Goal: Task Accomplishment & Management: Use online tool/utility

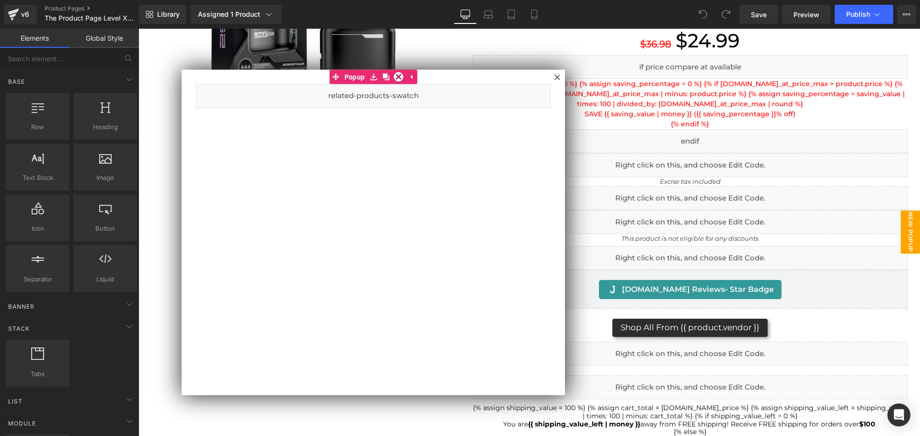
scroll to position [144, 0]
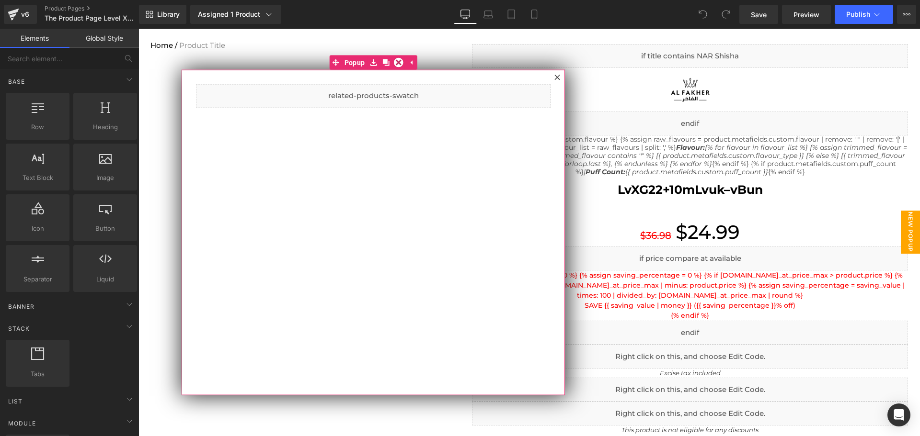
click at [555, 76] on icon at bounding box center [556, 77] width 5 height 5
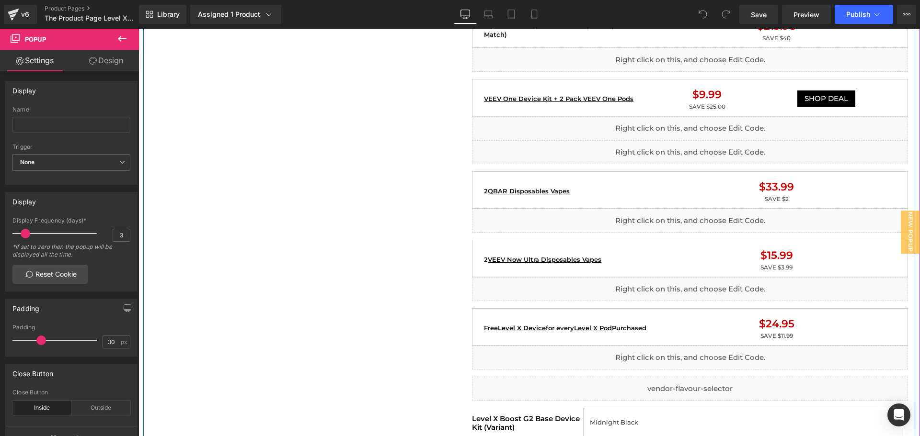
scroll to position [1006, 0]
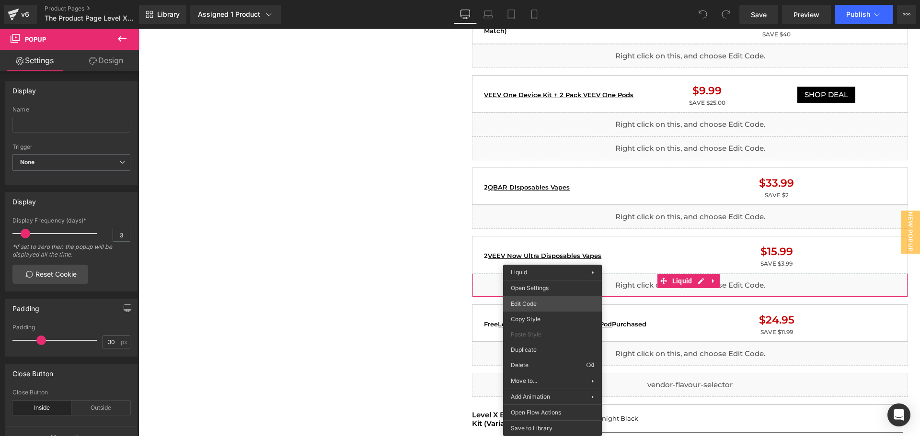
click at [549, 0] on div "You are previewing how the will restyle your page. You can not edit Elements in…" at bounding box center [460, 0] width 920 height 0
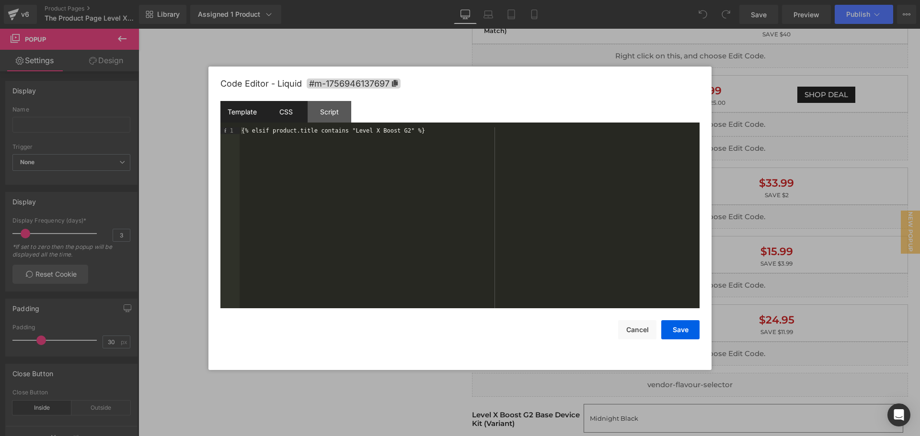
click at [304, 112] on div "CSS" at bounding box center [286, 112] width 44 height 22
click at [256, 113] on div "Template" at bounding box center [242, 112] width 44 height 22
drag, startPoint x: 444, startPoint y: 133, endPoint x: 191, endPoint y: 122, distance: 253.2
click at [191, 122] on body "You are previewing how the will restyle your page. You can not edit Elements in…" at bounding box center [460, 218] width 920 height 436
click at [303, 106] on div "CSS" at bounding box center [286, 112] width 44 height 22
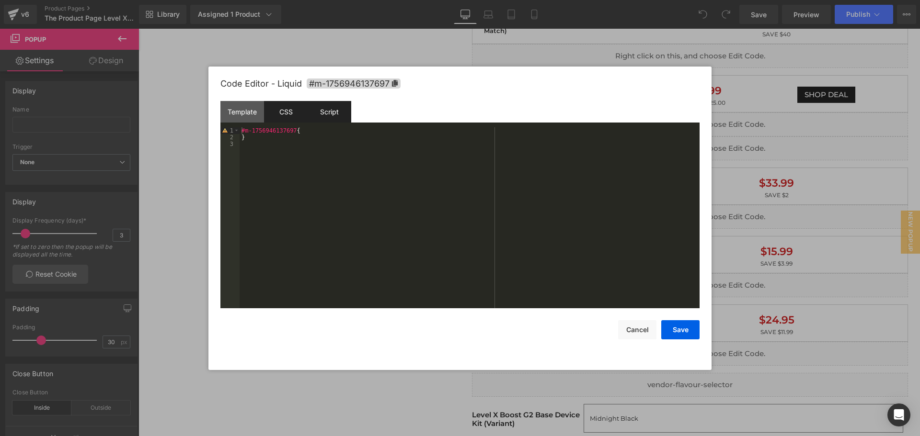
click at [321, 110] on div "Script" at bounding box center [330, 112] width 44 height 22
click at [242, 114] on div "Template" at bounding box center [242, 112] width 44 height 22
click at [452, 132] on div "{% elsif product.title contains "Level X Boost G2" %}" at bounding box center [470, 224] width 460 height 195
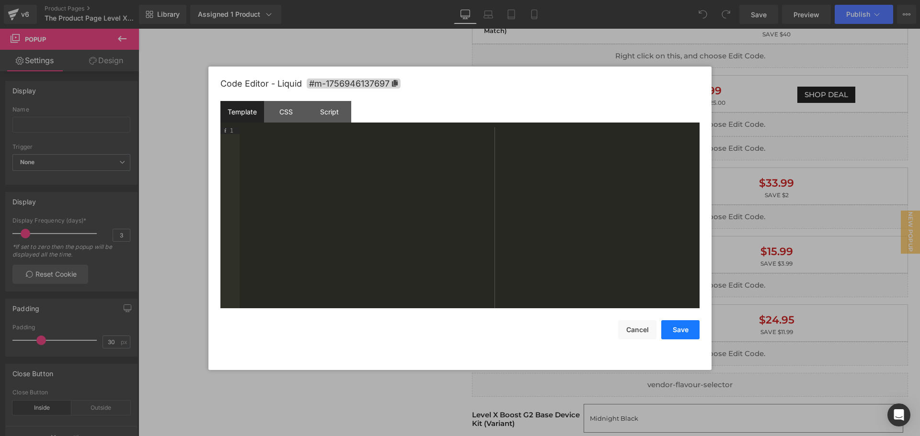
click at [682, 334] on button "Save" at bounding box center [680, 330] width 38 height 19
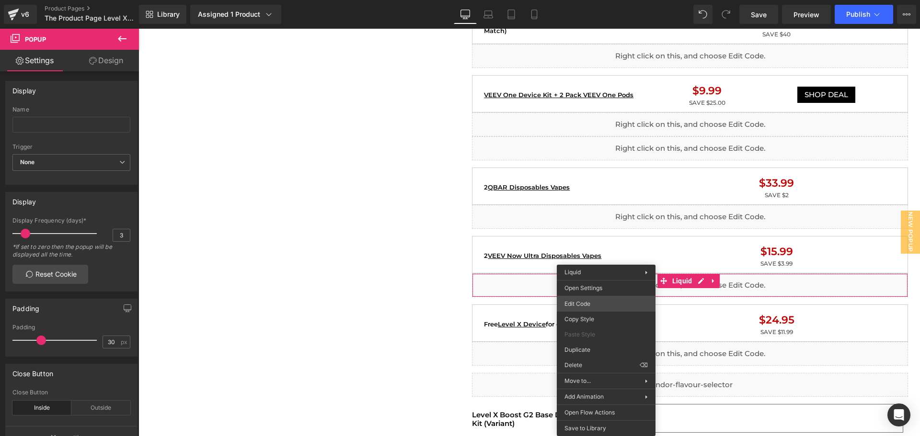
click at [594, 0] on div "You are previewing how the will restyle your page. You can not edit Elements in…" at bounding box center [460, 0] width 920 height 0
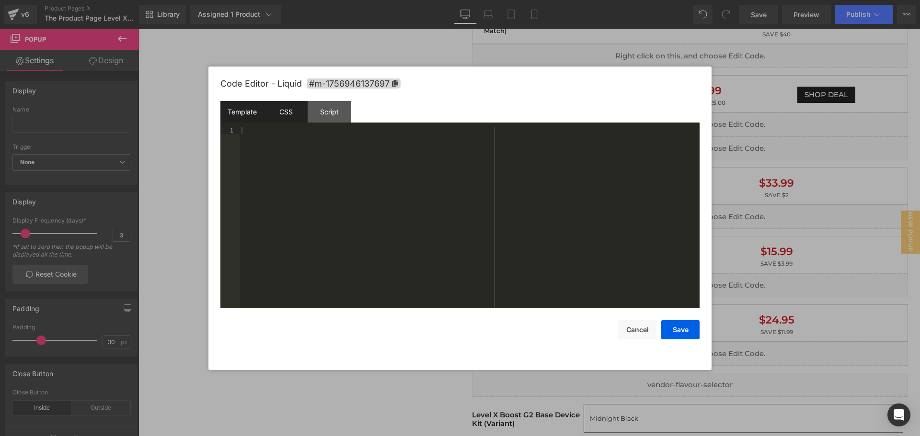
click at [275, 108] on div "CSS" at bounding box center [286, 112] width 44 height 22
click at [317, 388] on div at bounding box center [460, 218] width 920 height 436
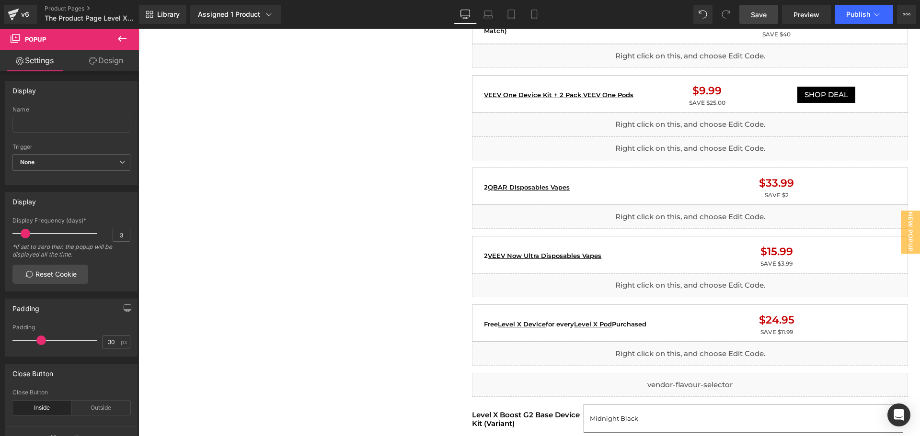
click at [771, 14] on link "Save" at bounding box center [758, 14] width 39 height 19
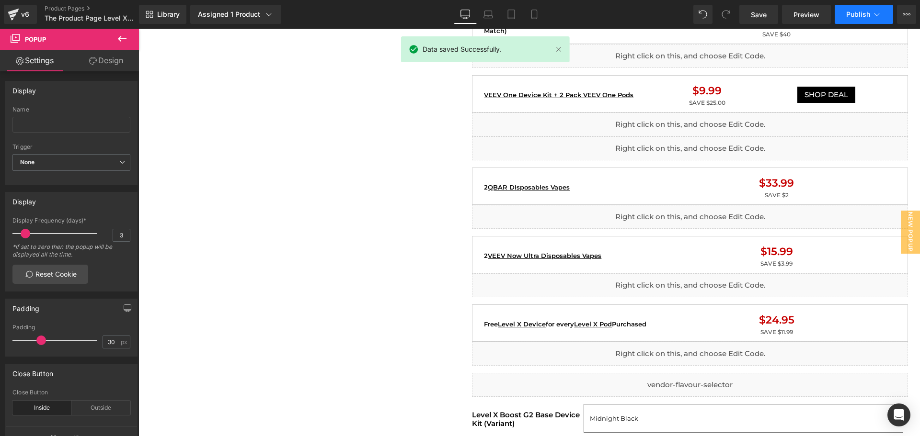
click at [847, 11] on span "Publish" at bounding box center [858, 15] width 24 height 8
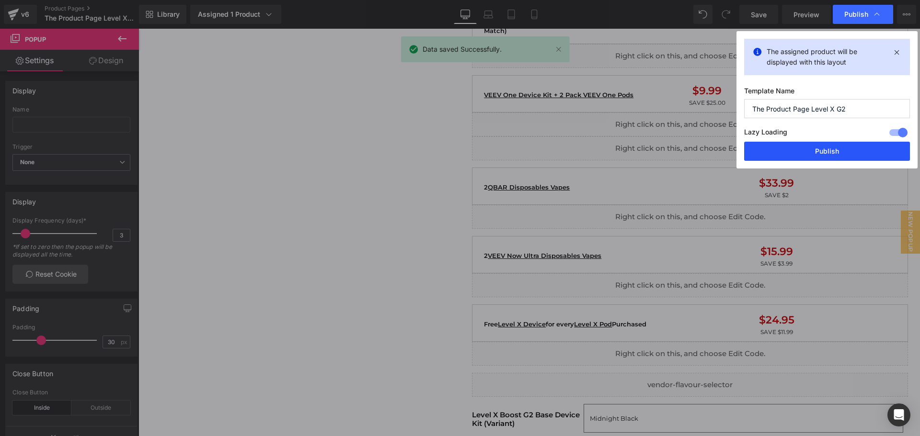
click at [797, 156] on button "Publish" at bounding box center [827, 151] width 166 height 19
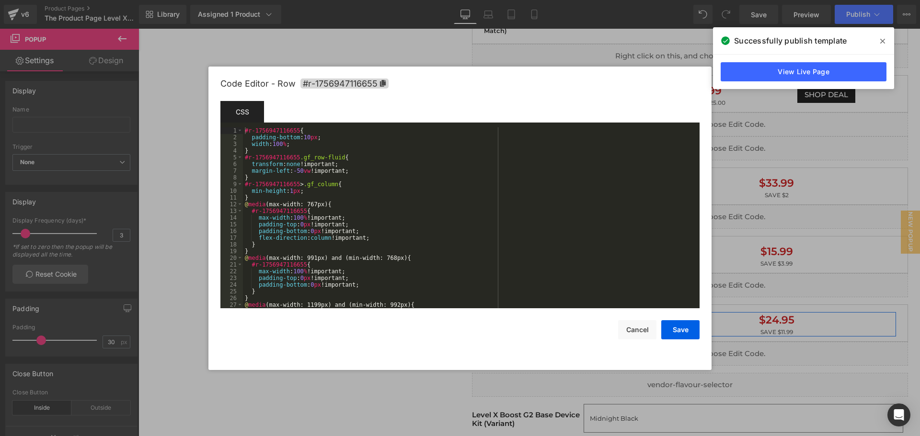
click at [688, 0] on div "You are previewing how the will restyle your page. You can not edit Elements in…" at bounding box center [460, 0] width 920 height 0
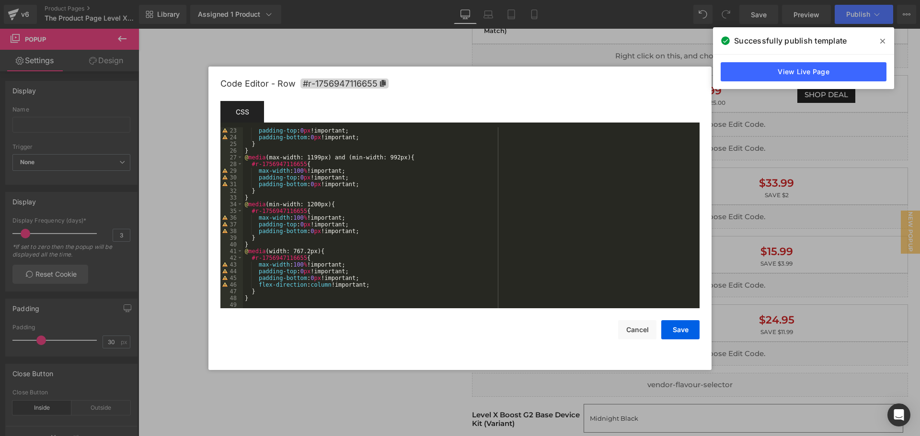
drag, startPoint x: 354, startPoint y: 404, endPoint x: 250, endPoint y: 353, distance: 115.7
click at [354, 403] on div at bounding box center [460, 218] width 920 height 436
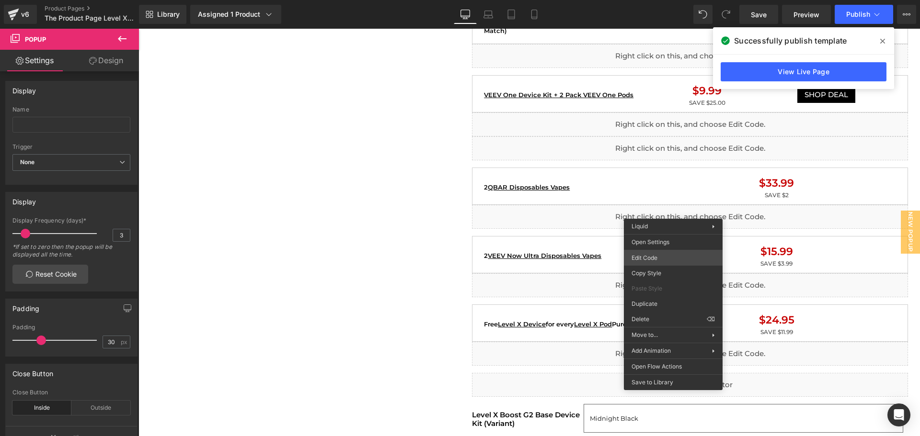
click at [670, 0] on div "You are previewing how the will restyle your page. You can not edit Elements in…" at bounding box center [460, 0] width 920 height 0
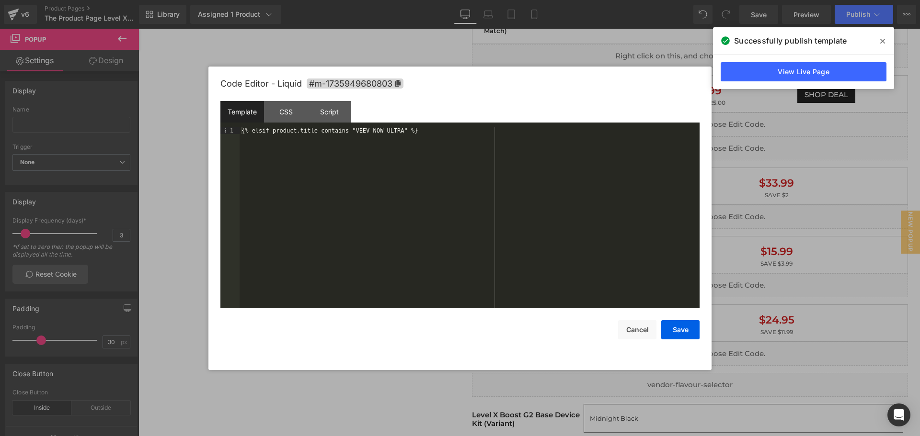
drag, startPoint x: 281, startPoint y: 386, endPoint x: 286, endPoint y: 390, distance: 6.2
click at [286, 390] on div at bounding box center [460, 218] width 920 height 436
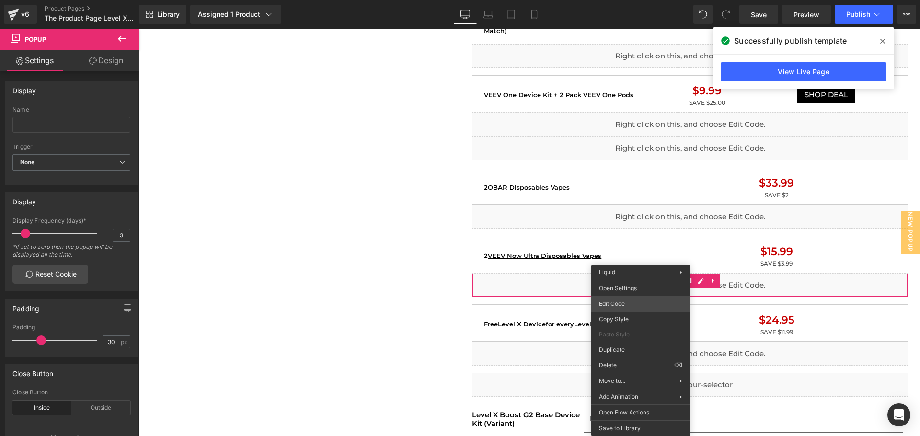
click at [630, 0] on div "You are previewing how the will restyle your page. You can not edit Elements in…" at bounding box center [460, 0] width 920 height 0
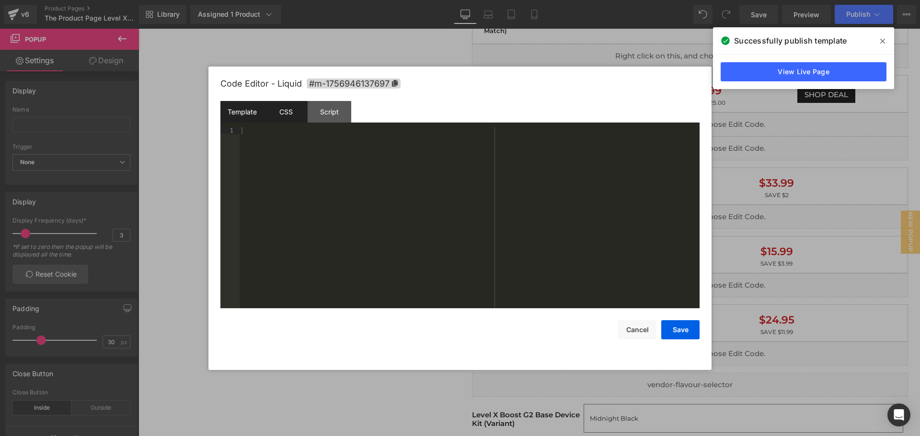
click at [279, 109] on div "CSS" at bounding box center [286, 112] width 44 height 22
click at [332, 114] on div "Script" at bounding box center [330, 112] width 44 height 22
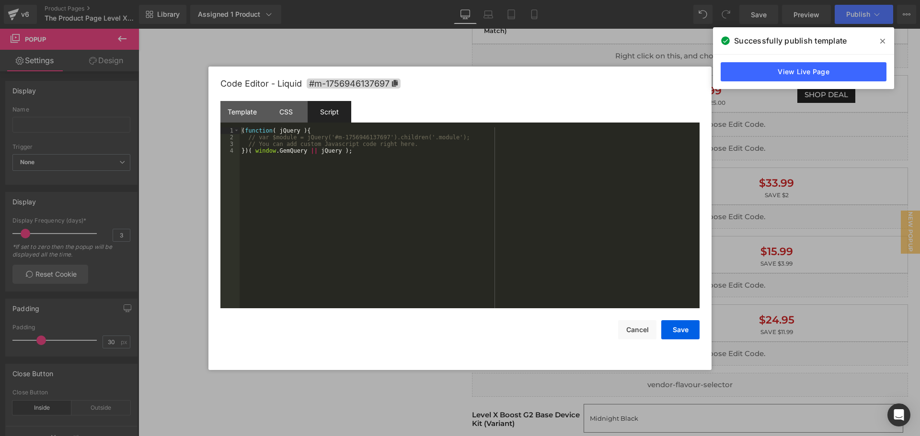
click at [359, 398] on div at bounding box center [460, 218] width 920 height 436
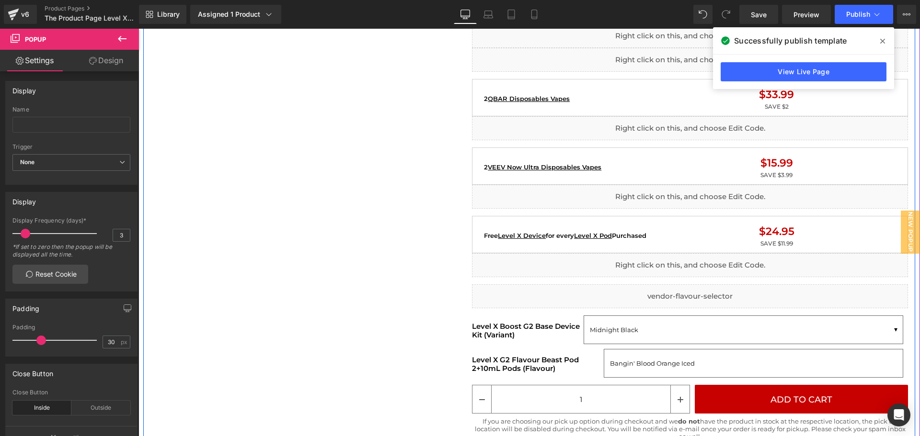
scroll to position [1102, 0]
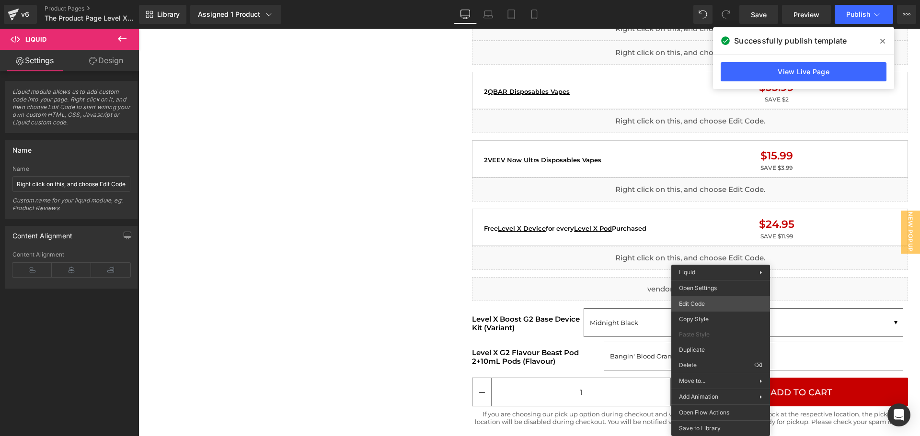
click at [694, 0] on div "You are previewing how the will restyle your page. You can not edit Elements in…" at bounding box center [460, 0] width 920 height 0
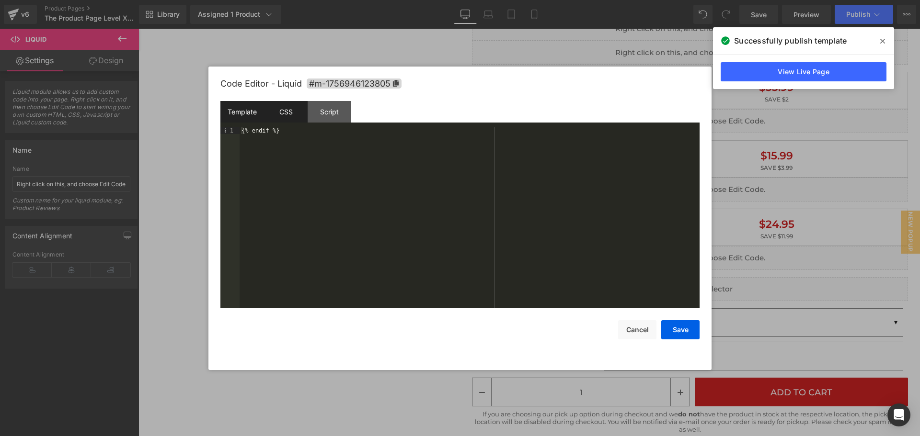
click at [283, 110] on div "CSS" at bounding box center [286, 112] width 44 height 22
click at [341, 115] on div "Script" at bounding box center [330, 112] width 44 height 22
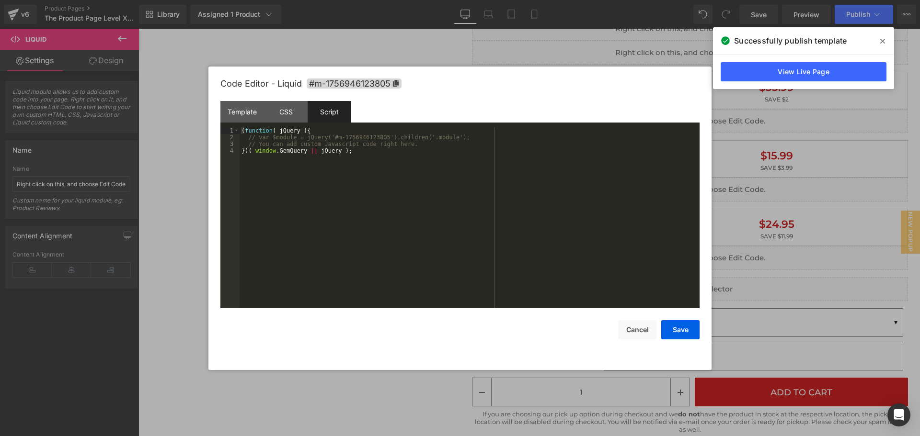
click at [162, 215] on div at bounding box center [460, 218] width 920 height 436
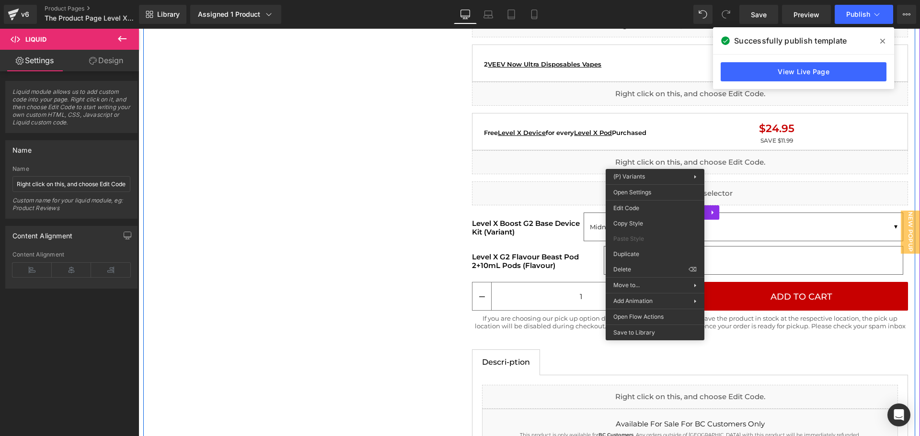
click at [409, 295] on div "Home / Product Title Breadcrumbs Sale Off (P) Image Liquid Image Liquid {% if p…" at bounding box center [529, 181] width 772 height 2411
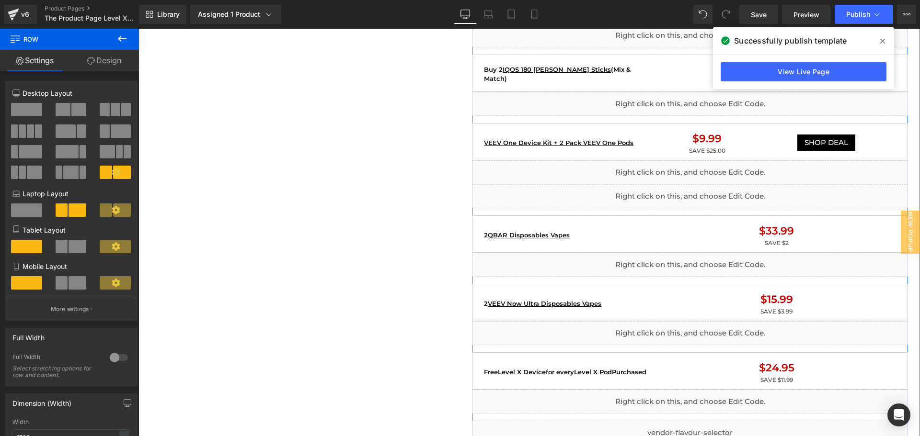
scroll to position [1006, 0]
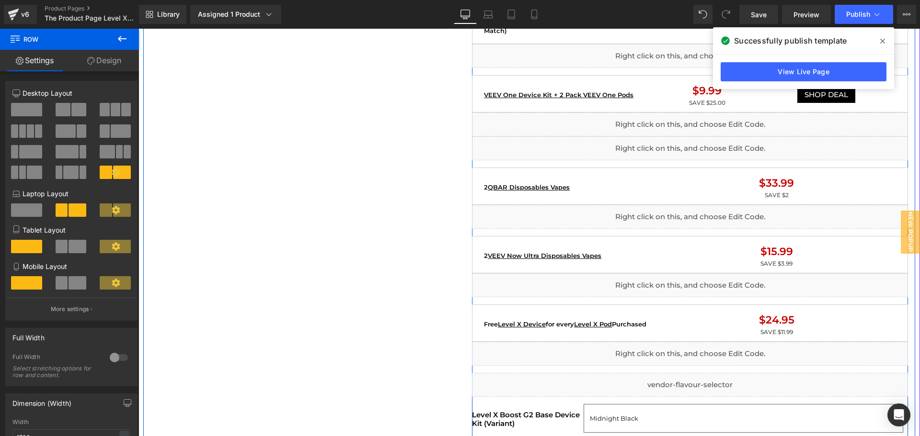
click at [710, 320] on p "$24.95" at bounding box center [777, 320] width 232 height 16
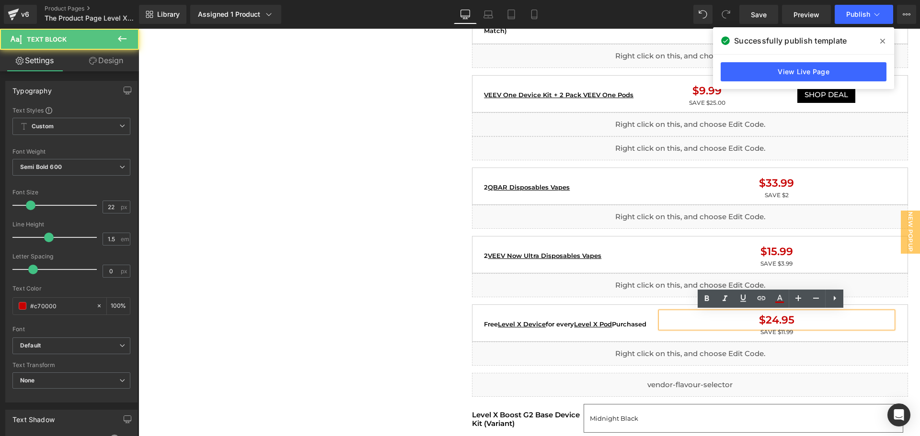
click at [574, 316] on div "Free Level X Device for every Level X Pod Purchased Text Block" at bounding box center [568, 324] width 173 height 24
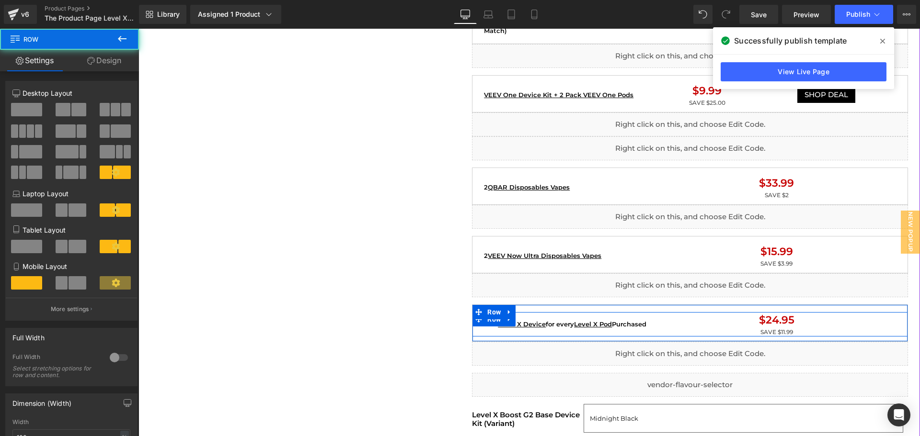
click at [582, 314] on div "Free Level X Device for every Level X Pod Purchased Text Block" at bounding box center [568, 324] width 173 height 24
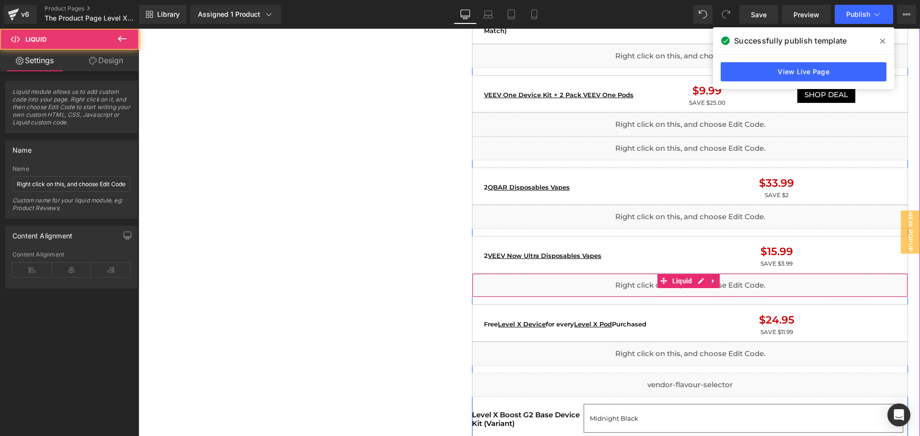
click at [622, 286] on div "Liquid" at bounding box center [690, 286] width 436 height 24
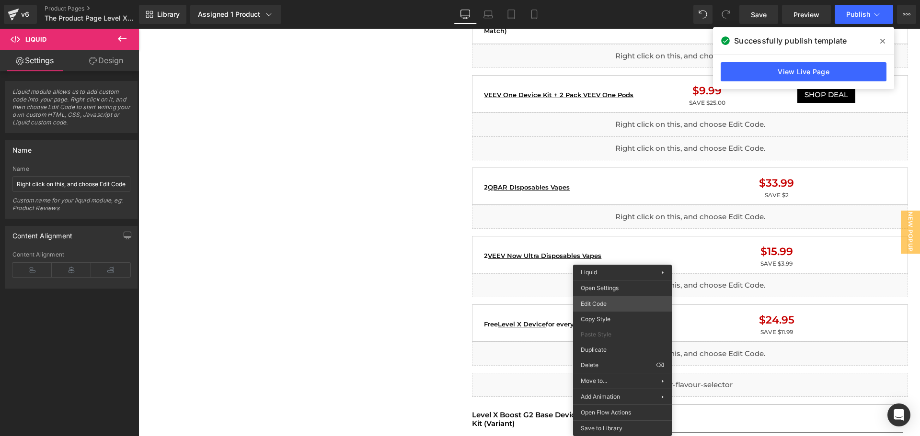
click at [614, 0] on div "You are previewing how the will restyle your page. You can not edit Elements in…" at bounding box center [460, 0] width 920 height 0
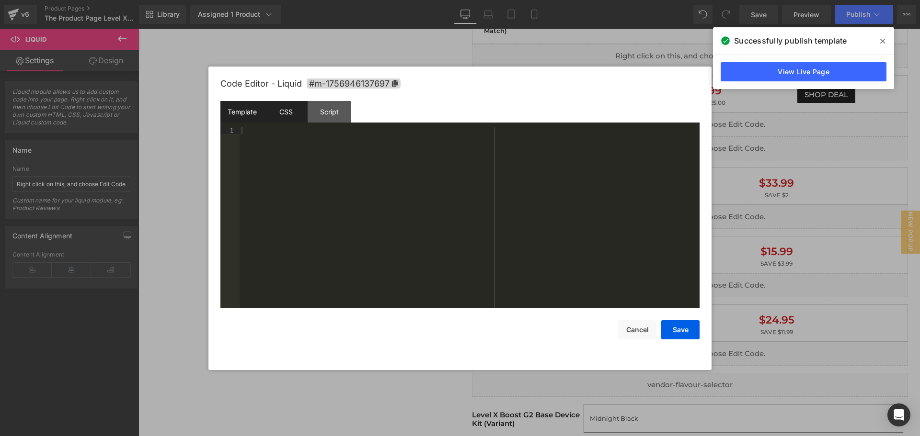
click at [271, 109] on div "CSS" at bounding box center [286, 112] width 44 height 22
click at [312, 113] on div "Script" at bounding box center [330, 112] width 44 height 22
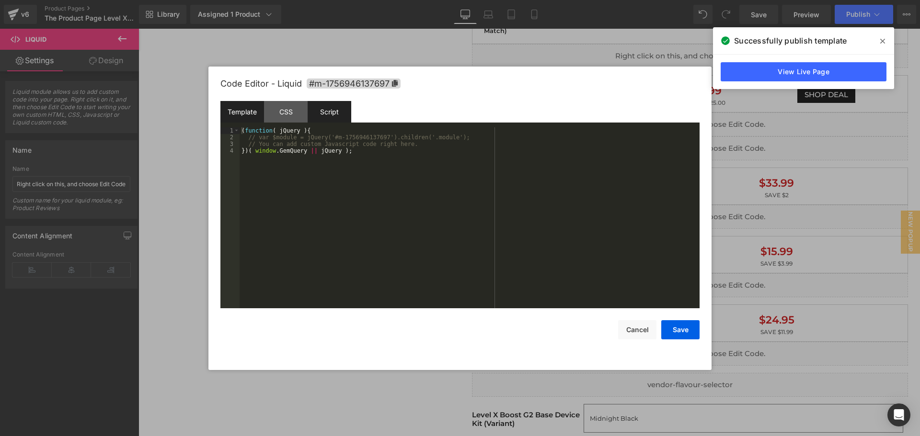
click at [235, 112] on div "Template" at bounding box center [242, 112] width 44 height 22
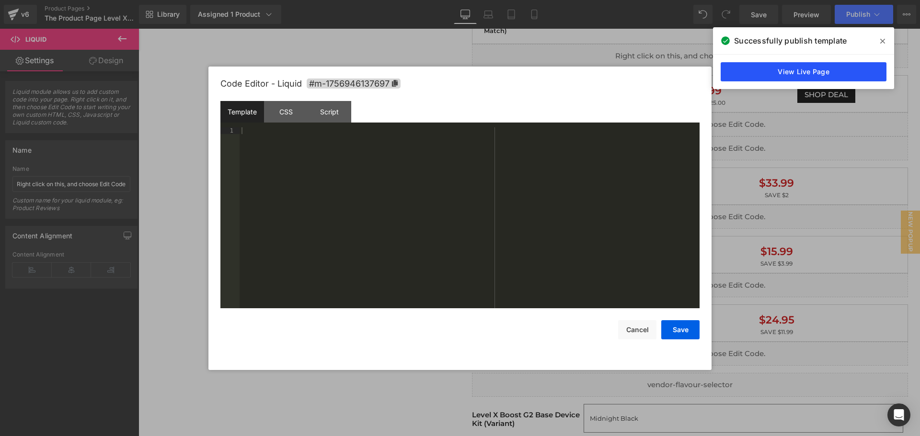
click at [782, 67] on link "View Live Page" at bounding box center [804, 71] width 166 height 19
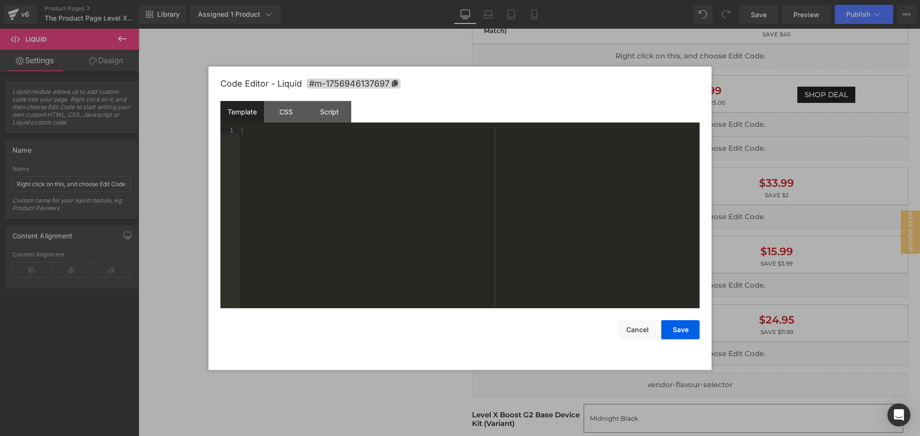
click at [418, 383] on div at bounding box center [460, 218] width 920 height 436
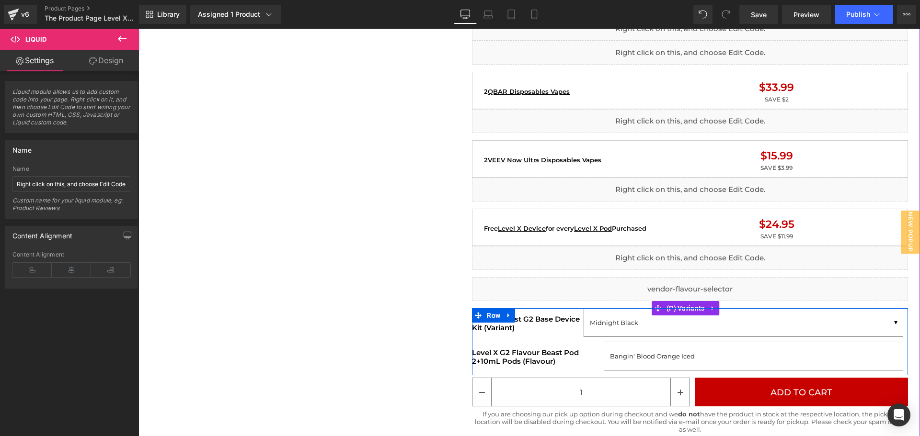
scroll to position [1198, 0]
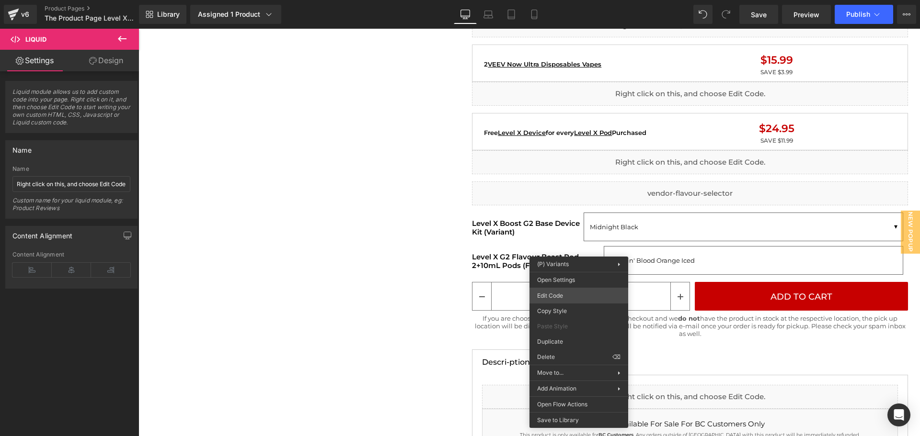
click at [592, 0] on div "You are previewing how the will restyle your page. You can not edit Elements in…" at bounding box center [460, 0] width 920 height 0
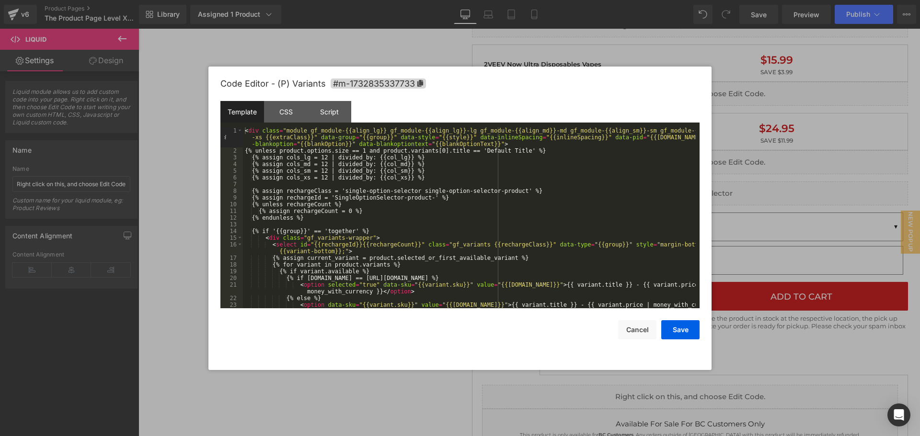
scroll to position [172, 0]
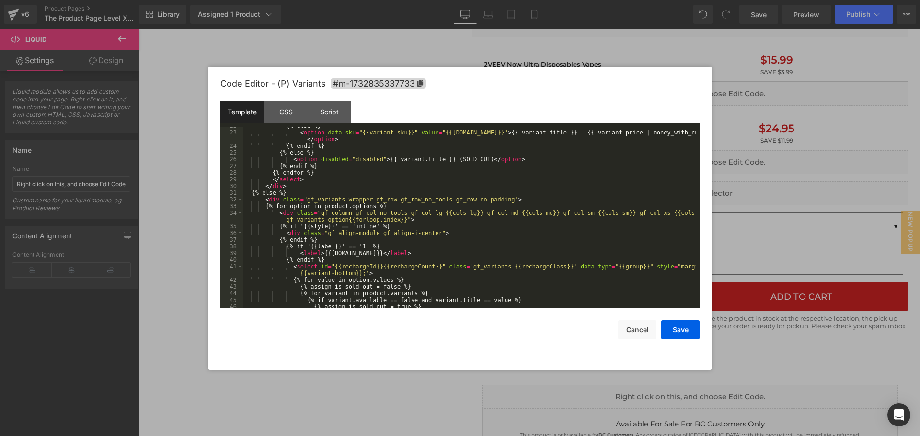
click at [382, 393] on div at bounding box center [460, 218] width 920 height 436
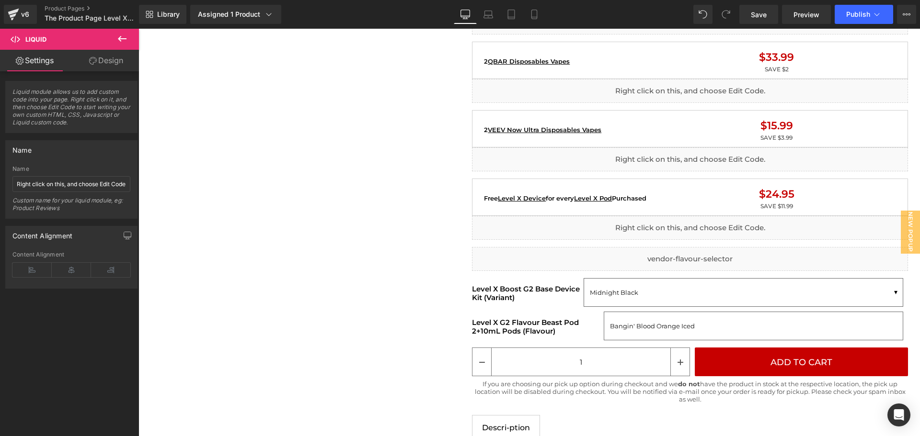
scroll to position [958, 0]
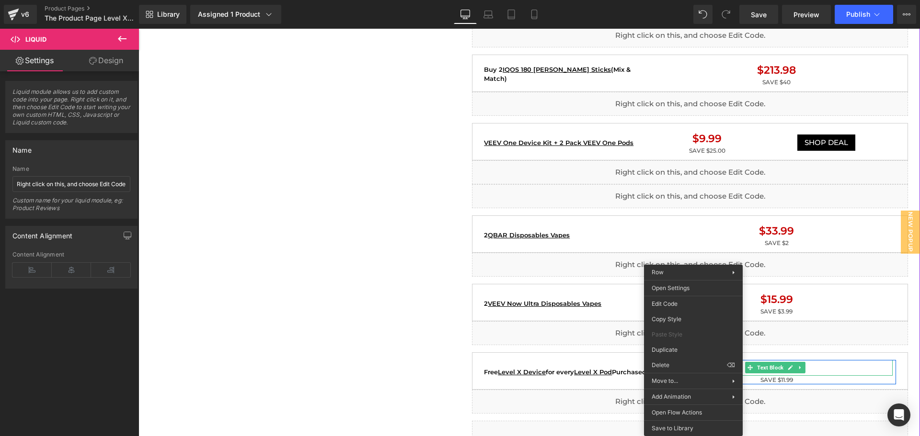
click at [829, 366] on p "$24.95" at bounding box center [777, 368] width 232 height 16
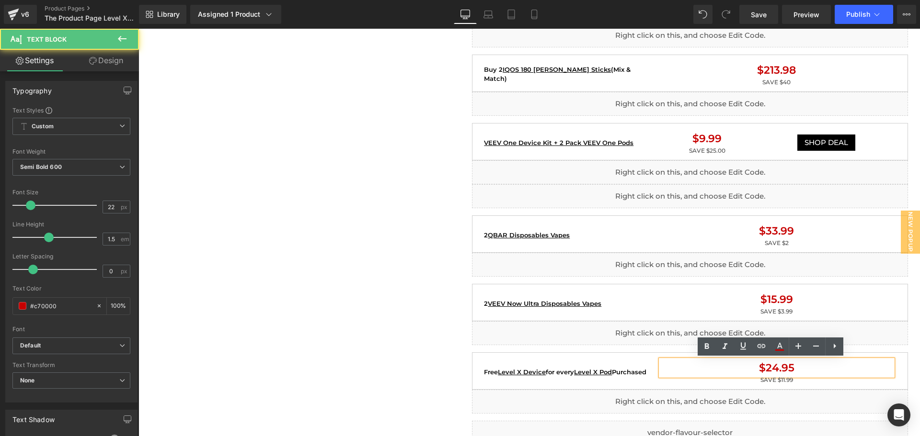
click at [606, 378] on div "Free Level X Device for every Level X Pod Purchased Text Block" at bounding box center [568, 372] width 173 height 24
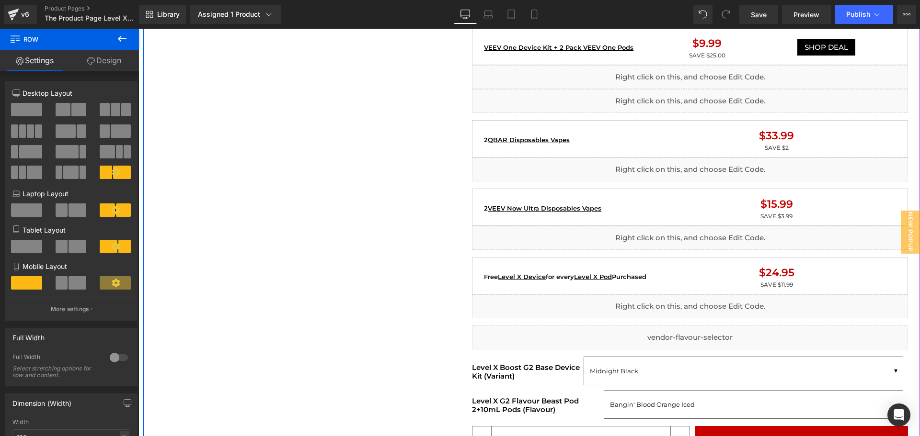
scroll to position [1054, 0]
click at [313, 292] on div "Home / Product Title Breadcrumbs Sale Off (P) Image Liquid Image Liquid {% if p…" at bounding box center [529, 324] width 772 height 2411
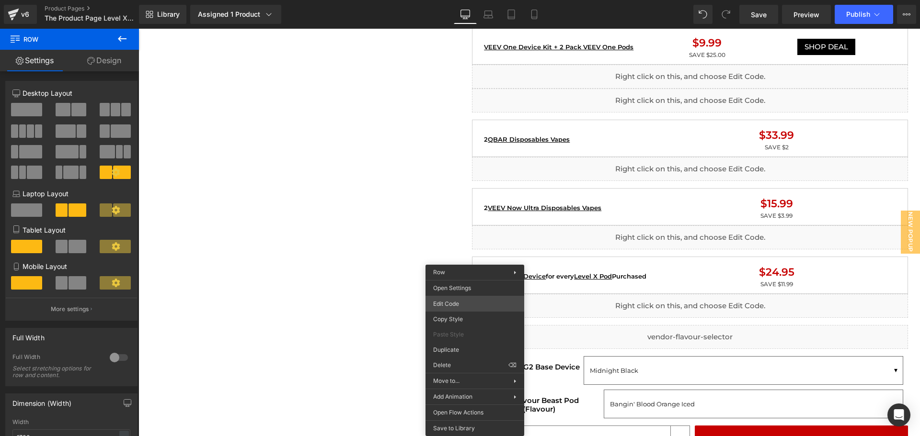
click at [445, 0] on div "You are previewing how the will restyle your page. You can not edit Elements in…" at bounding box center [460, 0] width 920 height 0
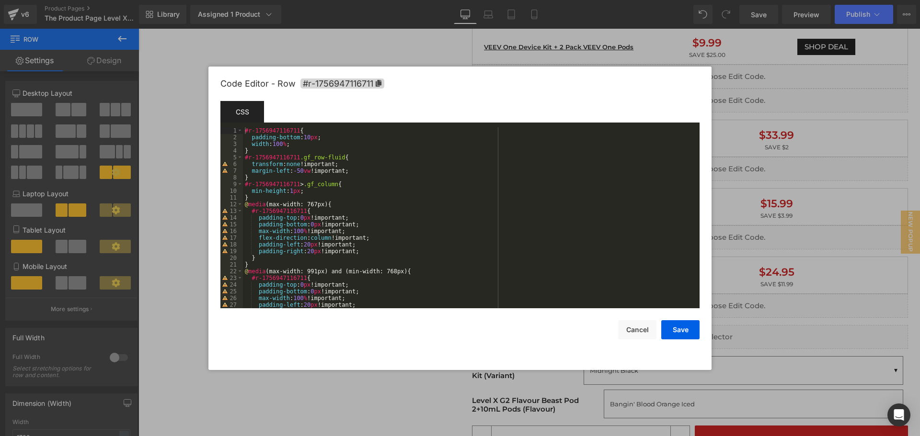
scroll to position [221, 0]
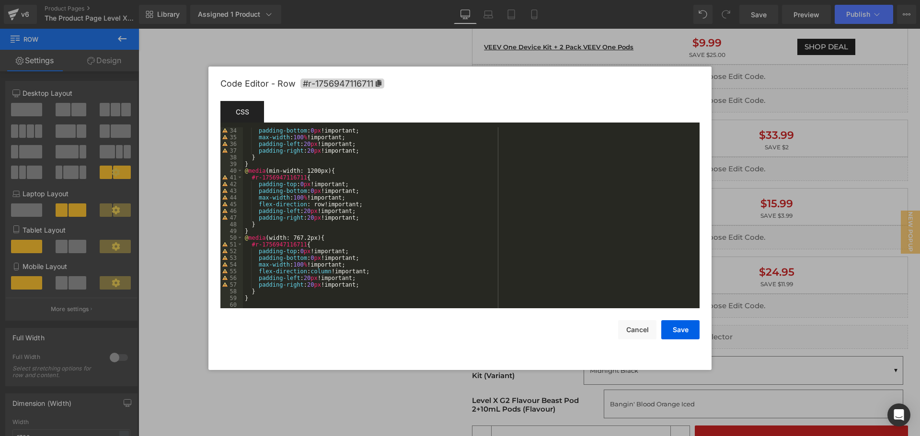
click at [328, 413] on div at bounding box center [460, 218] width 920 height 436
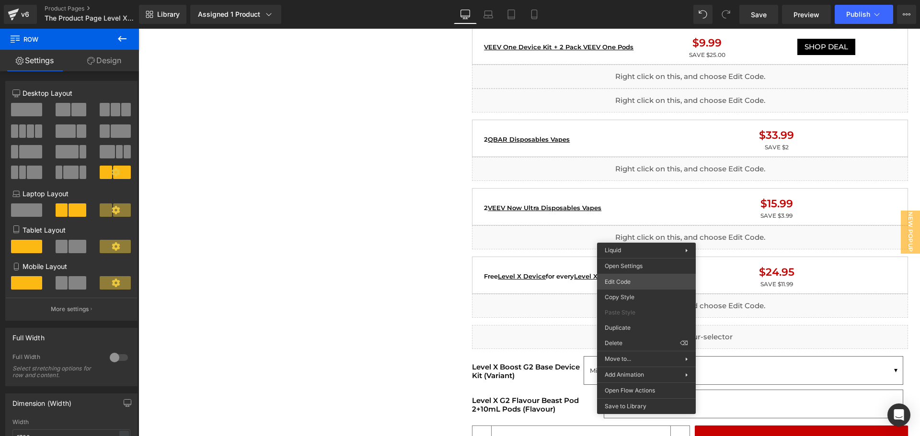
click at [650, 0] on div "You are previewing how the will restyle your page. You can not edit Elements in…" at bounding box center [460, 0] width 920 height 0
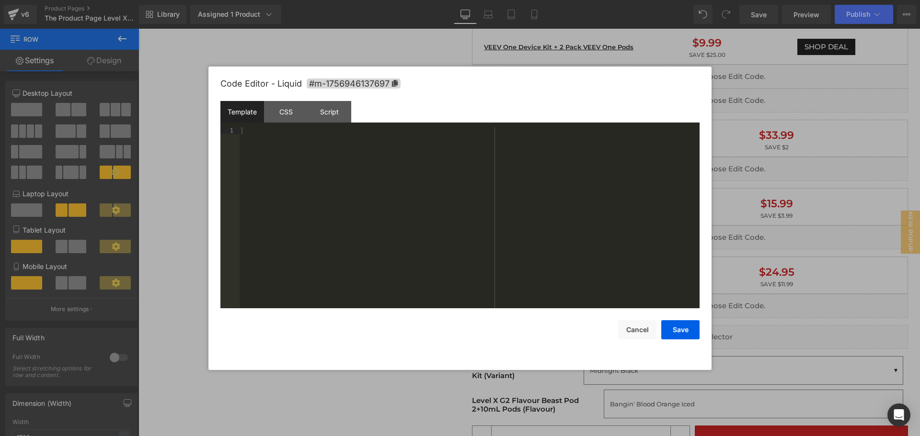
click at [346, 43] on div at bounding box center [460, 218] width 920 height 436
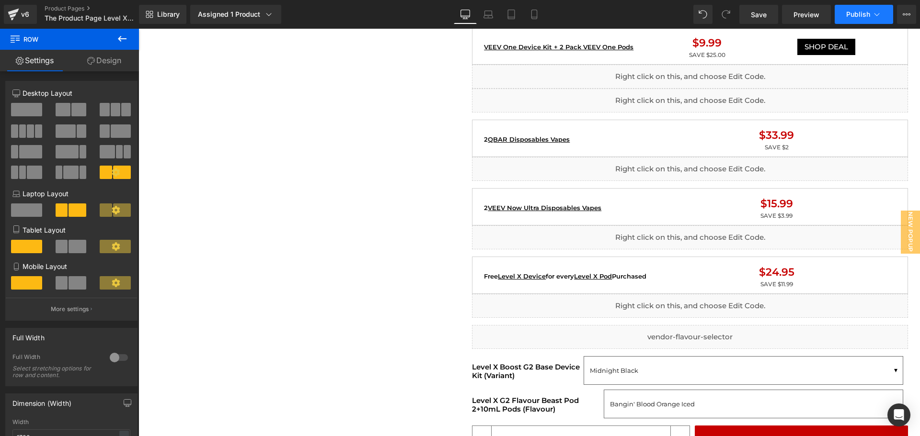
click at [849, 11] on span "Publish" at bounding box center [858, 15] width 24 height 8
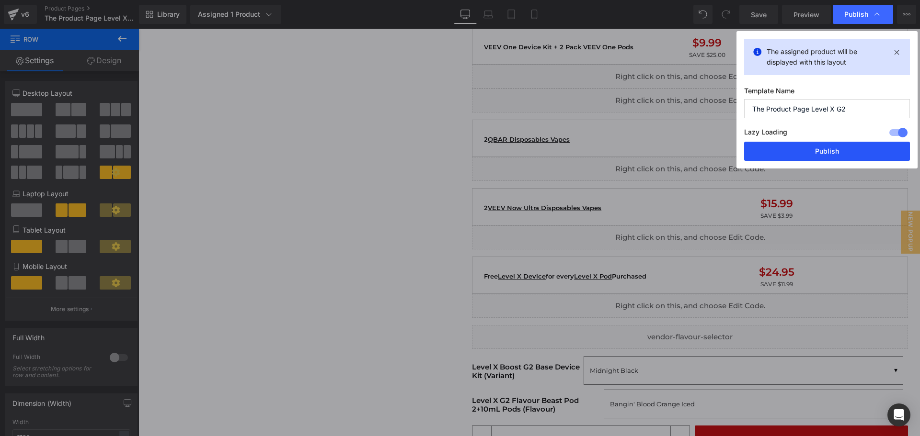
drag, startPoint x: 824, startPoint y: 151, endPoint x: 687, endPoint y: 121, distance: 139.8
click at [824, 151] on button "Publish" at bounding box center [827, 151] width 166 height 19
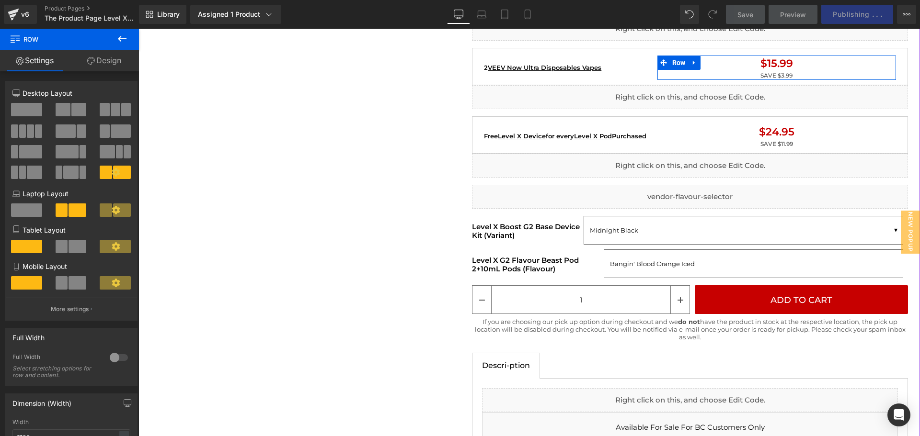
scroll to position [1198, 0]
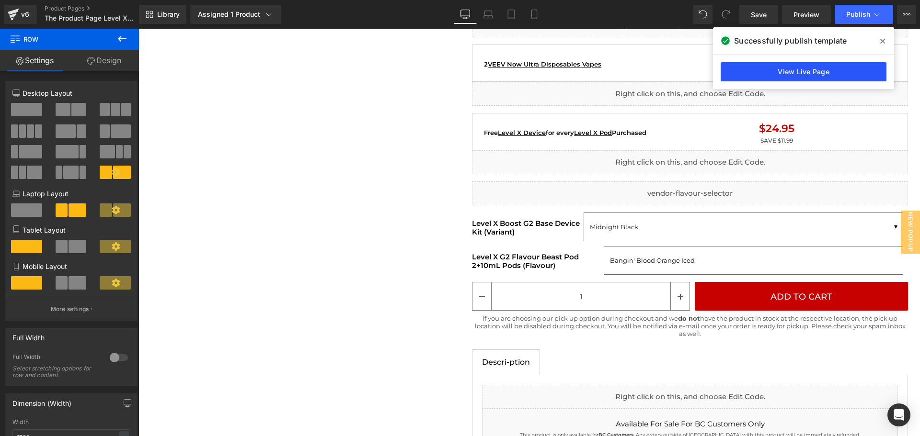
click at [806, 71] on link "View Live Page" at bounding box center [804, 71] width 166 height 19
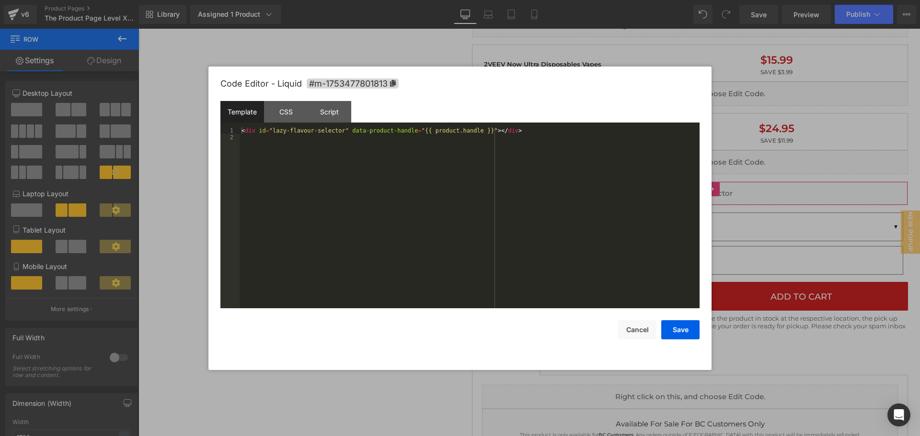
click at [572, 0] on div "You are previewing how the will restyle your page. You can not edit Elements in…" at bounding box center [460, 0] width 920 height 0
click at [351, 391] on div at bounding box center [460, 218] width 920 height 436
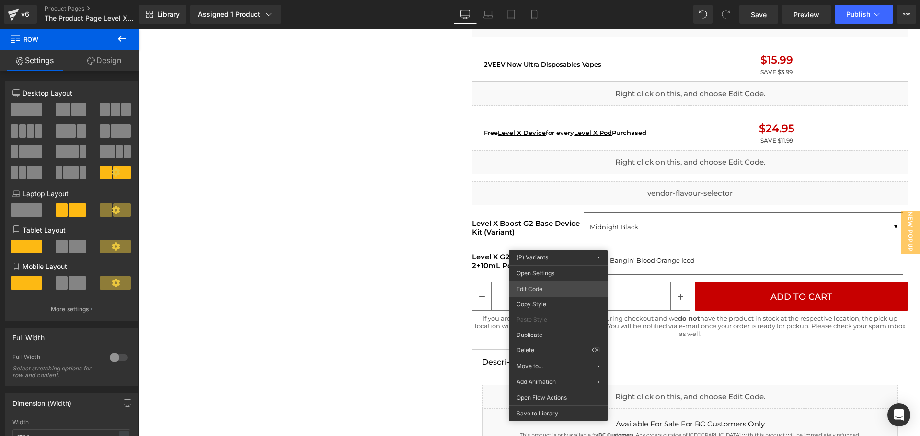
click at [539, 0] on div "You are previewing how the will restyle your page. You can not edit Elements in…" at bounding box center [460, 0] width 920 height 0
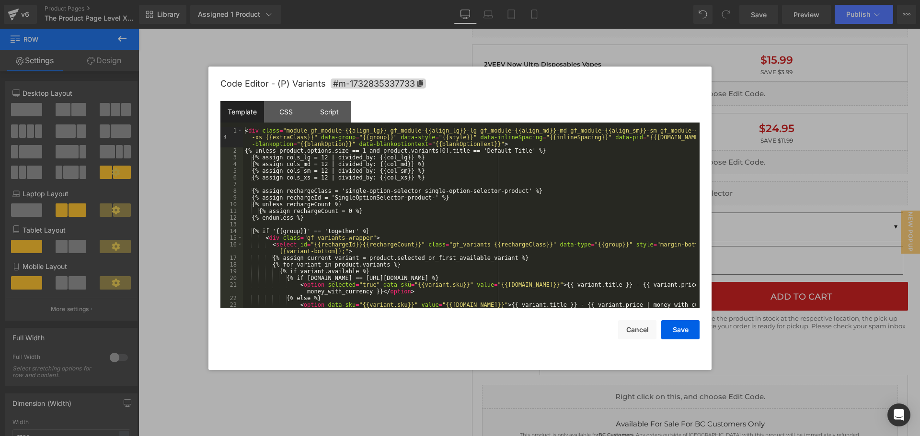
scroll to position [0, 0]
click at [374, 390] on div at bounding box center [460, 218] width 920 height 436
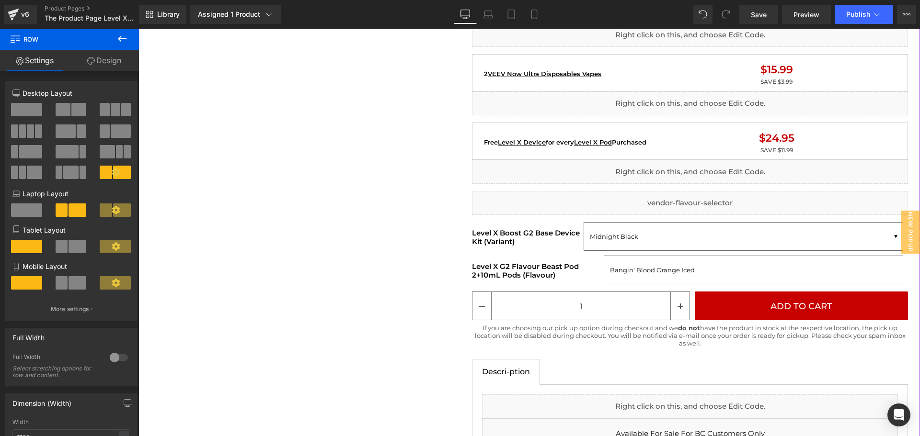
scroll to position [1102, 0]
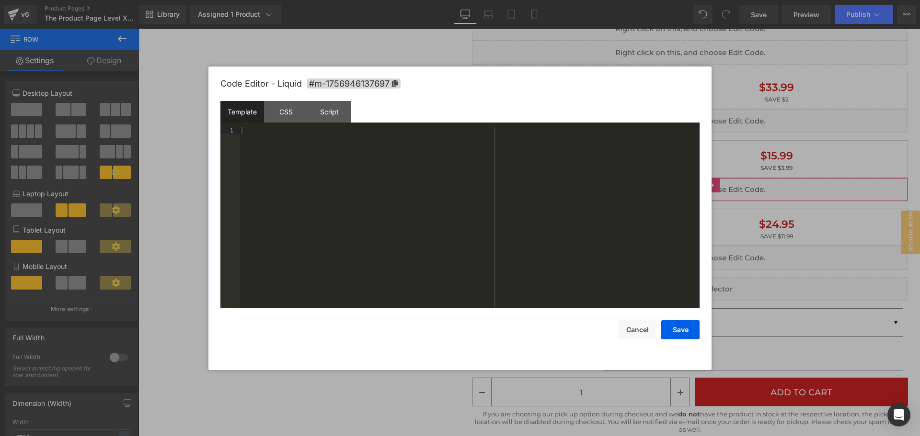
click at [627, 0] on div "You are previewing how the will restyle your page. You can not edit Elements in…" at bounding box center [460, 0] width 920 height 0
click at [302, 384] on div at bounding box center [460, 218] width 920 height 436
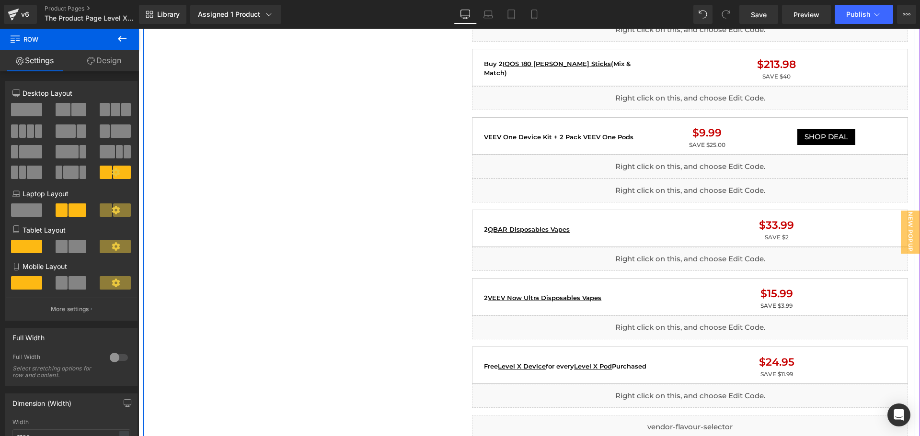
scroll to position [958, 0]
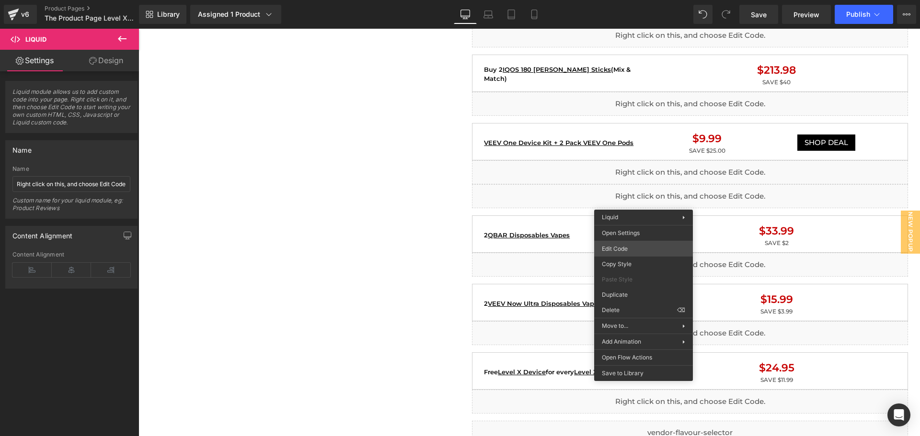
click at [637, 0] on div "You are previewing how the will restyle your page. You can not edit Elements in…" at bounding box center [460, 0] width 920 height 0
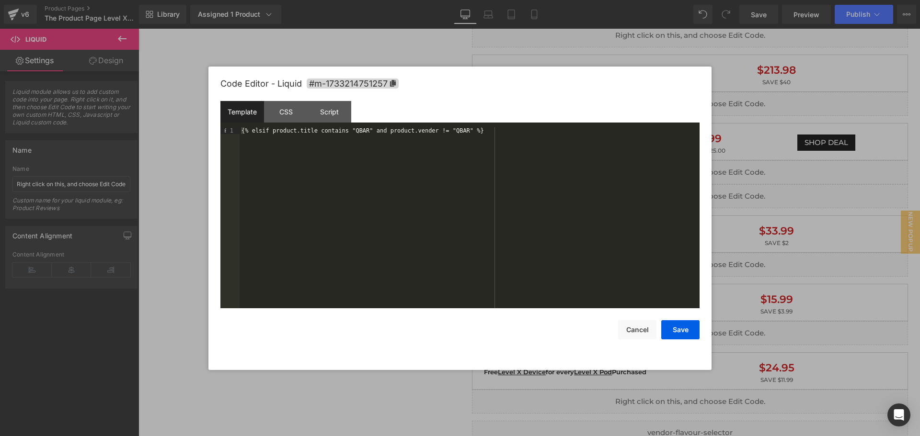
click at [363, 375] on div at bounding box center [460, 218] width 920 height 436
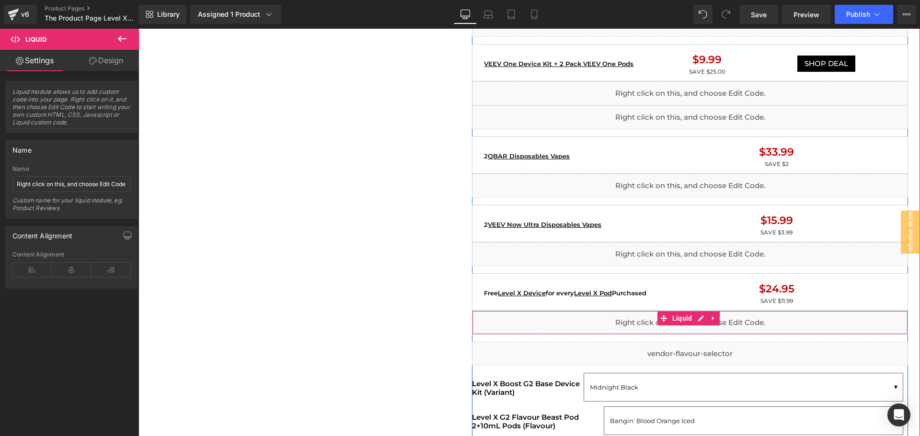
scroll to position [1006, 0]
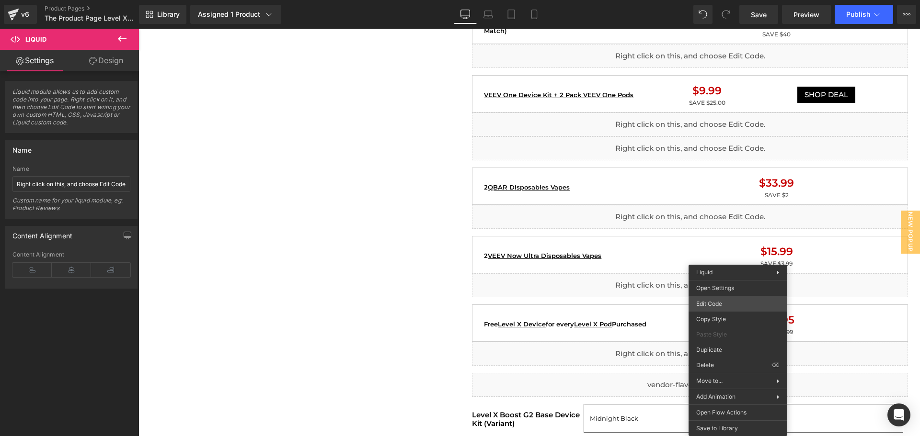
click at [727, 304] on body "You are previewing how the will restyle your page. You can not edit Elements in…" at bounding box center [460, 218] width 920 height 436
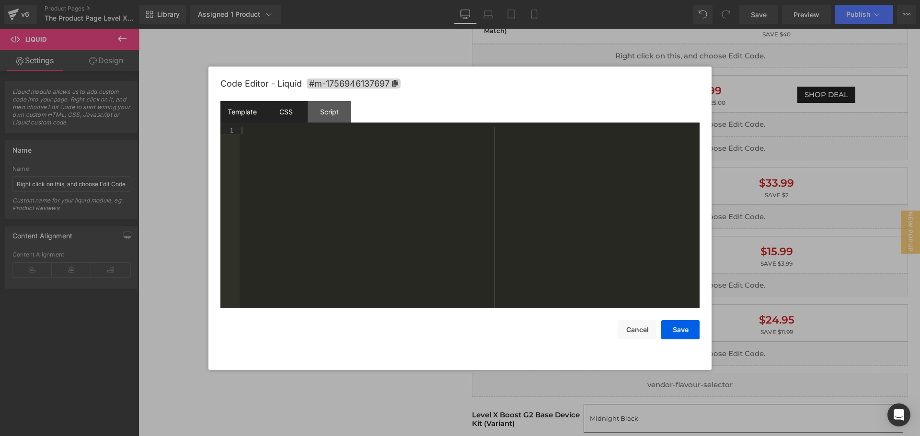
click at [302, 118] on div "CSS" at bounding box center [286, 112] width 44 height 22
click at [318, 115] on div "Script" at bounding box center [330, 112] width 44 height 22
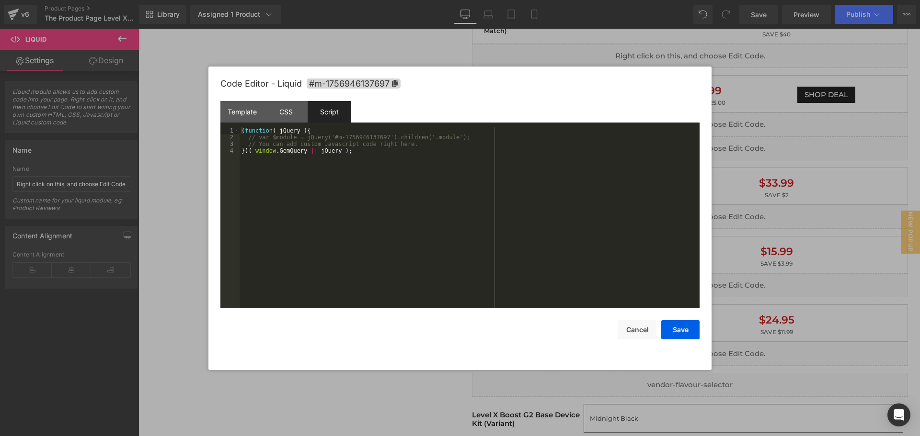
drag, startPoint x: 332, startPoint y: 396, endPoint x: 217, endPoint y: 358, distance: 121.4
click at [332, 396] on div at bounding box center [460, 218] width 920 height 436
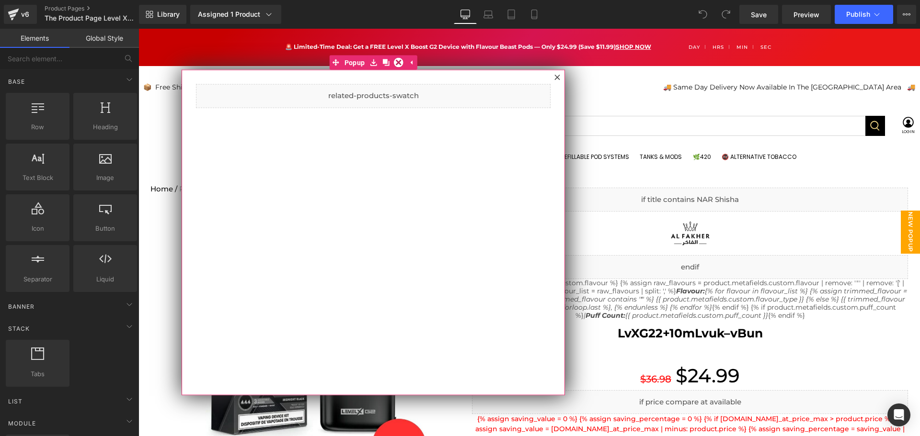
click at [555, 77] on icon at bounding box center [557, 77] width 6 height 6
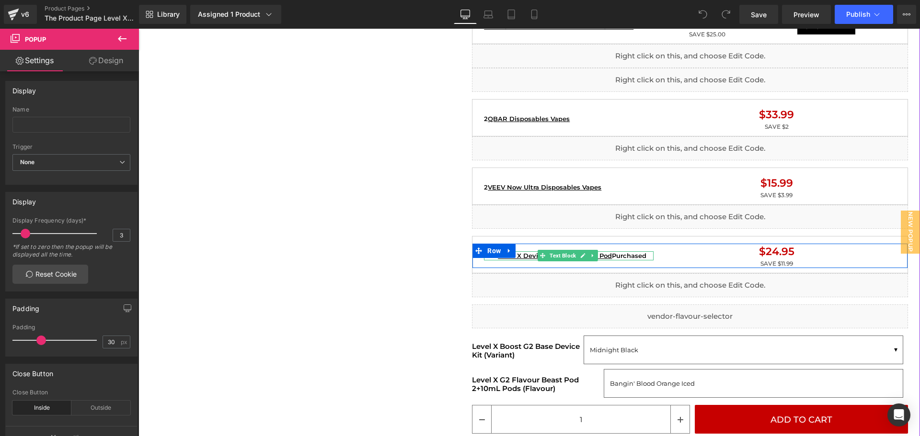
scroll to position [1150, 0]
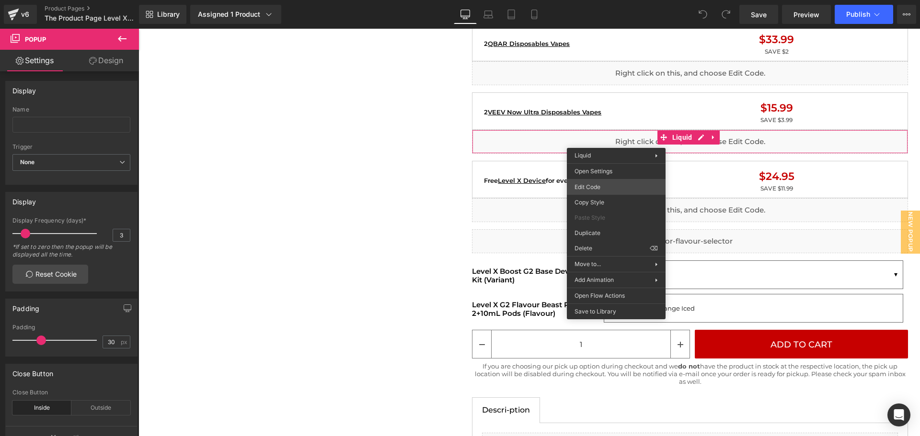
click at [599, 0] on div "You are previewing how the will restyle your page. You can not edit Elements in…" at bounding box center [460, 0] width 920 height 0
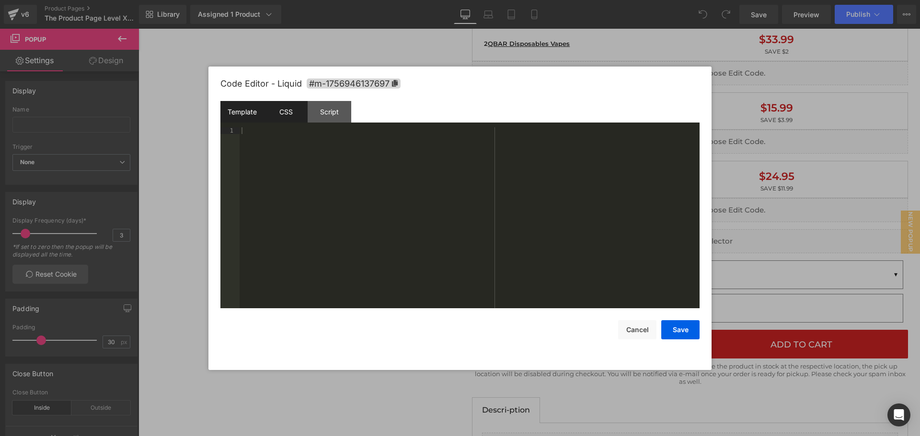
click at [274, 108] on div "CSS" at bounding box center [286, 112] width 44 height 22
click at [325, 114] on div "Script" at bounding box center [330, 112] width 44 height 22
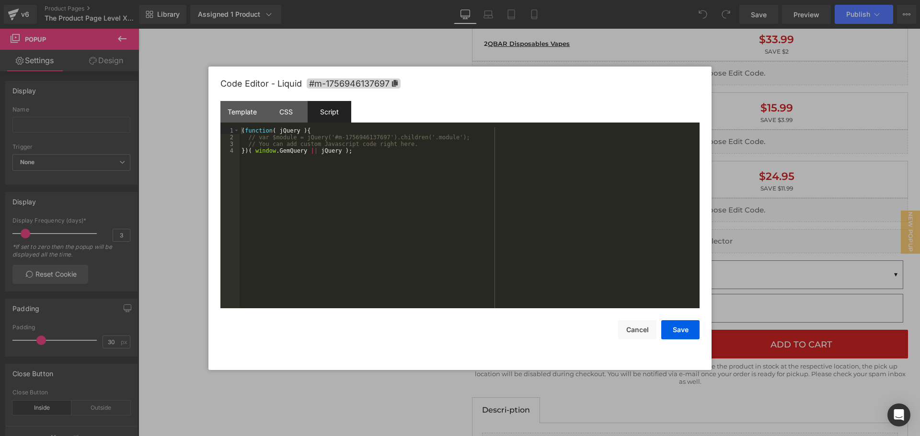
click at [191, 227] on div at bounding box center [460, 218] width 920 height 436
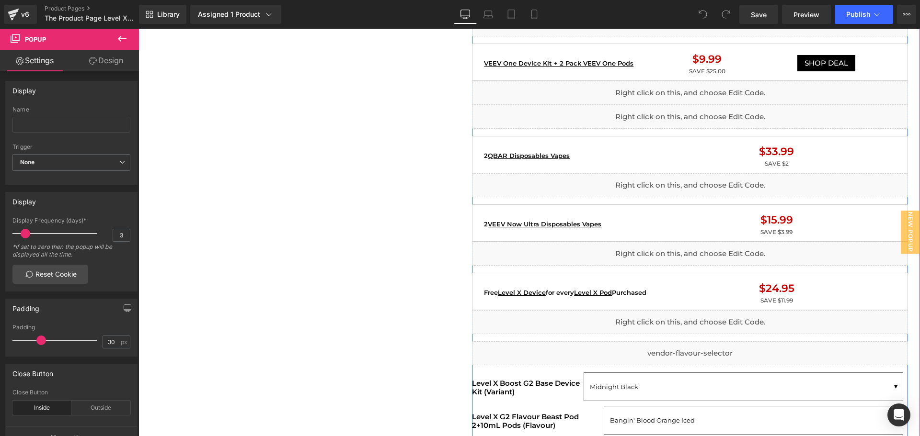
scroll to position [1006, 0]
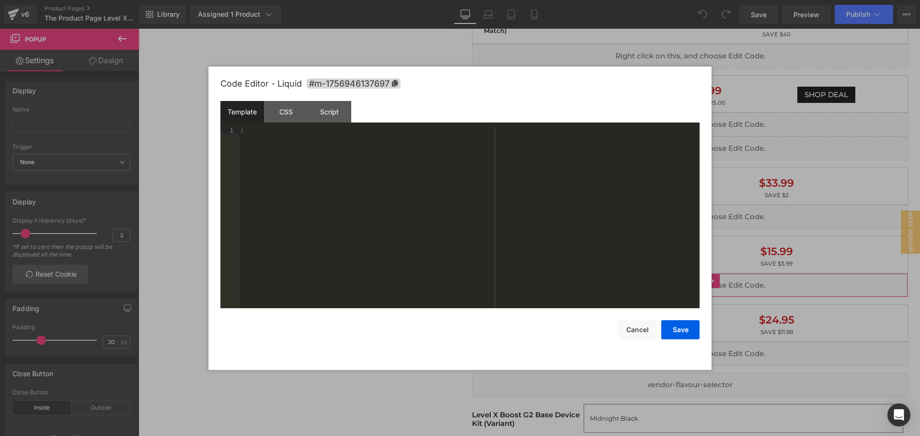
click at [729, 303] on body "You are previewing how the will restyle your page. You can not edit Elements in…" at bounding box center [460, 218] width 920 height 436
click at [288, 112] on div "CSS" at bounding box center [286, 112] width 44 height 22
click at [205, 172] on div at bounding box center [460, 218] width 920 height 436
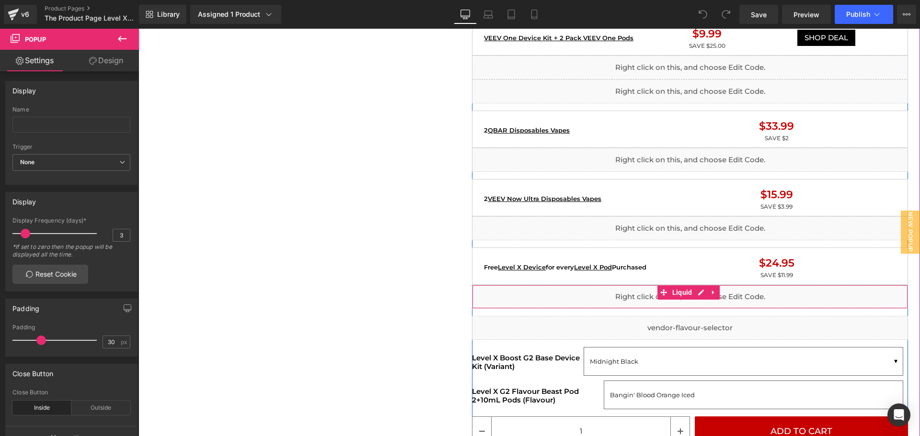
scroll to position [1054, 0]
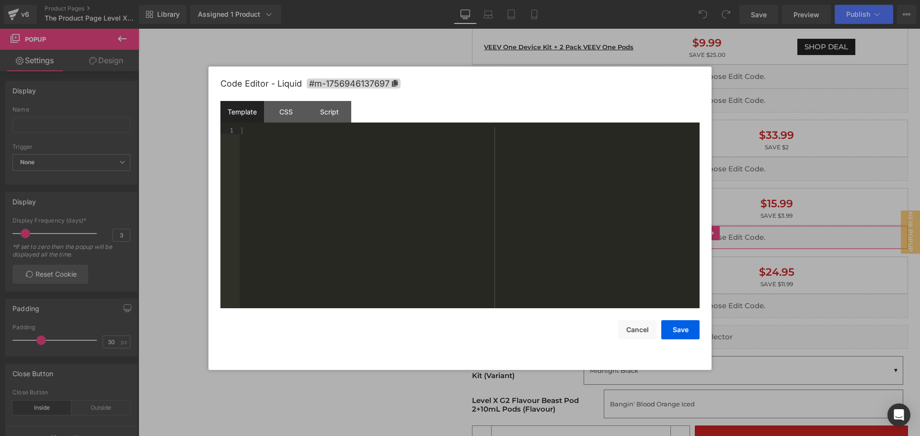
click at [689, 0] on div "You are previewing how the will restyle your page. You can not edit Elements in…" at bounding box center [460, 0] width 920 height 0
click at [615, 14] on div at bounding box center [460, 218] width 920 height 436
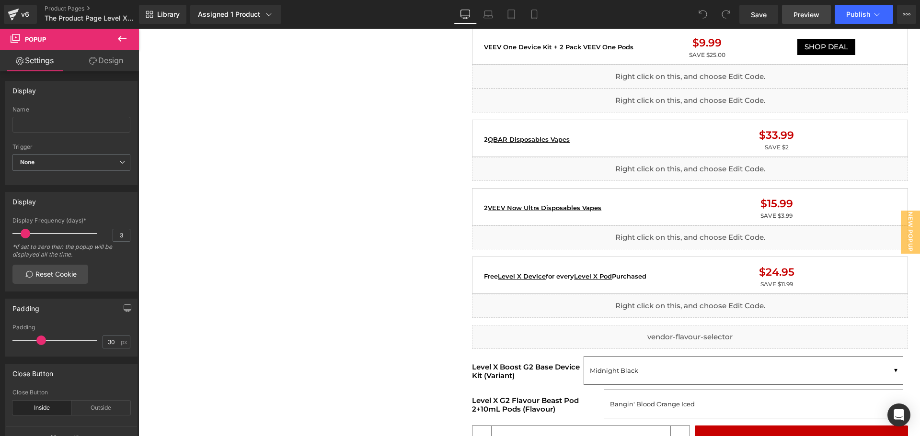
click at [802, 16] on span "Preview" at bounding box center [806, 15] width 26 height 10
